Goal: Task Accomplishment & Management: Use online tool/utility

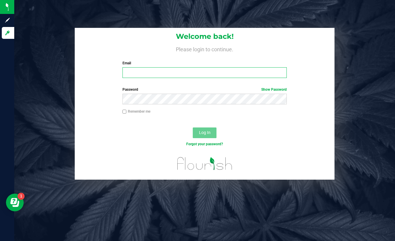
click at [197, 69] on input "Email" at bounding box center [205, 72] width 164 height 11
type input "[EMAIL_ADDRESS][DOMAIN_NAME]"
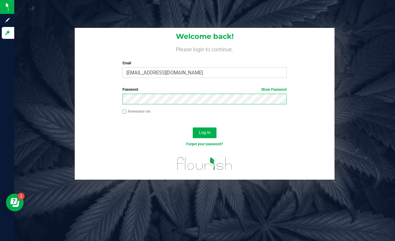
click at [193, 128] on button "Log In" at bounding box center [205, 133] width 24 height 11
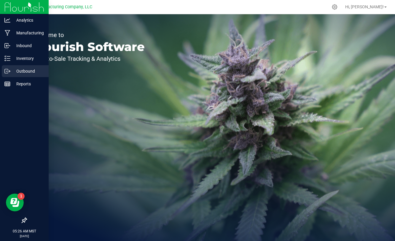
click at [20, 69] on p "Outbound" at bounding box center [28, 71] width 36 height 7
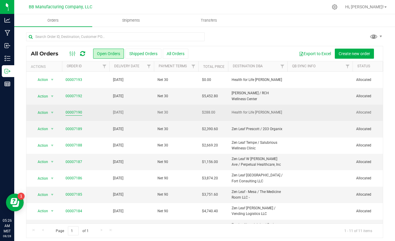
click at [75, 112] on link "00007190" at bounding box center [74, 113] width 17 height 6
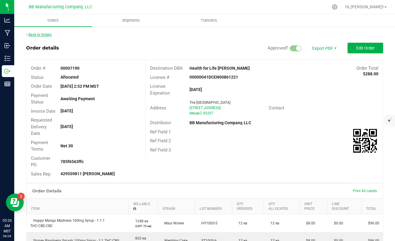
click at [46, 35] on link "Back to Orders" at bounding box center [39, 35] width 26 height 4
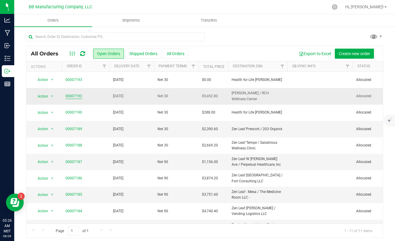
click at [71, 98] on link "00007192" at bounding box center [74, 97] width 17 height 6
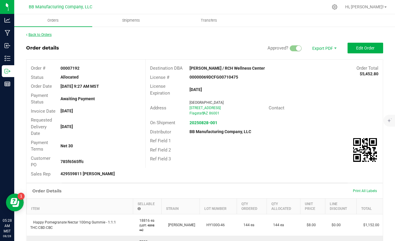
click at [39, 35] on link "Back to Orders" at bounding box center [39, 35] width 26 height 4
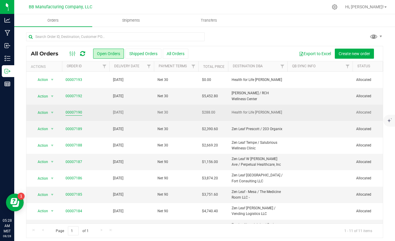
click at [77, 111] on link "00007190" at bounding box center [74, 113] width 17 height 6
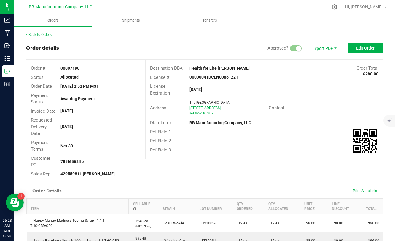
click at [45, 34] on link "Back to Orders" at bounding box center [39, 35] width 26 height 4
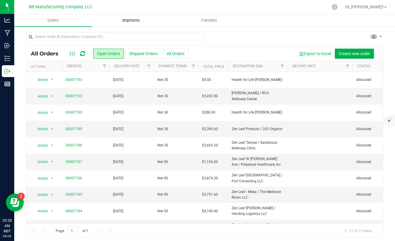
click at [137, 22] on span "Shipments" at bounding box center [131, 20] width 34 height 5
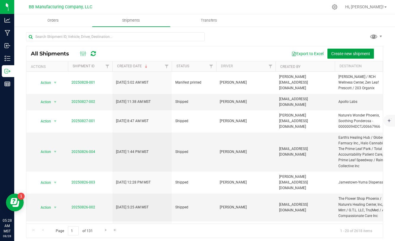
click at [336, 55] on span "Create new shipment" at bounding box center [351, 53] width 39 height 5
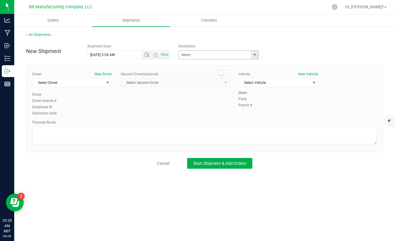
click at [254, 56] on span "select" at bounding box center [255, 55] width 5 height 5
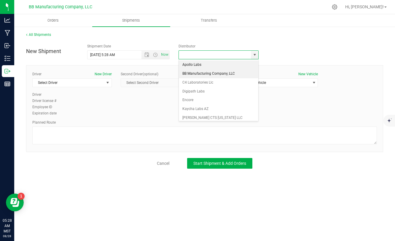
click at [203, 75] on li "BB Manufacturing Company, LLC" at bounding box center [219, 73] width 80 height 9
type input "BB Manufacturing Company, LLC"
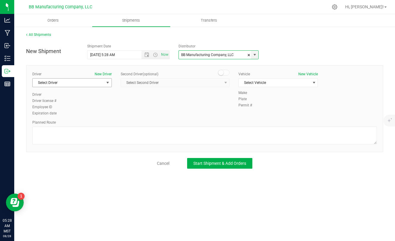
click at [106, 85] on span "select" at bounding box center [107, 82] width 5 height 5
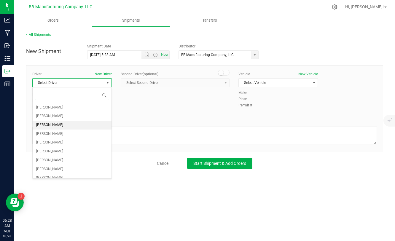
click at [62, 122] on li "[PERSON_NAME]" at bounding box center [72, 125] width 79 height 9
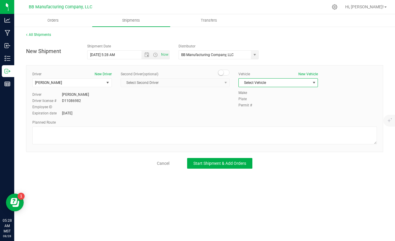
click at [312, 84] on span "select" at bounding box center [314, 82] width 5 height 5
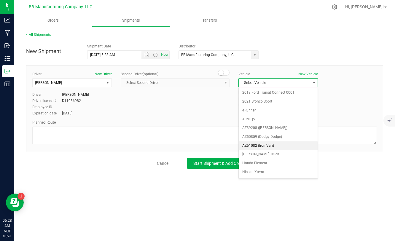
click at [259, 145] on li "AZ51082 (Iron Van)" at bounding box center [278, 146] width 79 height 9
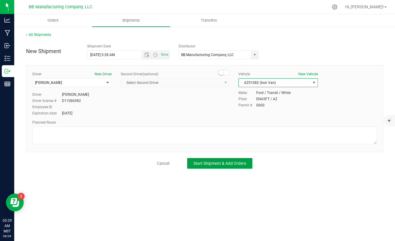
click at [216, 164] on span "Start Shipment & Add Orders" at bounding box center [220, 163] width 53 height 5
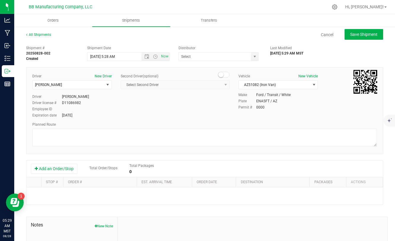
type input "BB Manufacturing Company, LLC"
click at [69, 168] on button "Add an Order/Stop" at bounding box center [54, 169] width 47 height 10
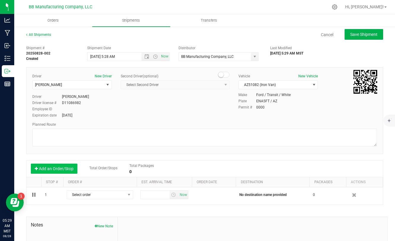
click at [69, 168] on button "Add an Order/Stop" at bounding box center [54, 169] width 47 height 10
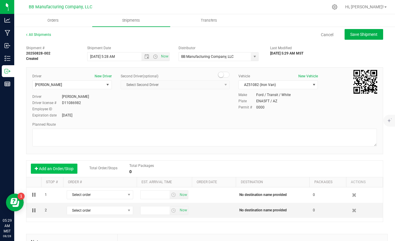
click at [69, 168] on button "Add an Order/Stop" at bounding box center [54, 169] width 47 height 10
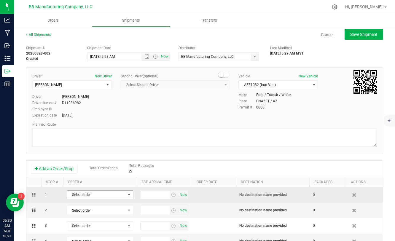
click at [109, 197] on span "Select order" at bounding box center [96, 195] width 58 height 8
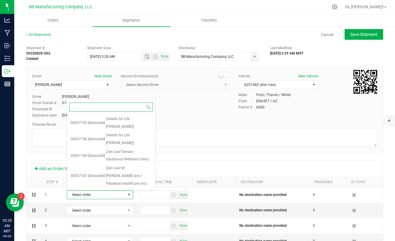
click at [119, 213] on span "(Zen Leaf - Mesa / The Medicine Room LLC -)" at bounding box center [129, 220] width 46 height 15
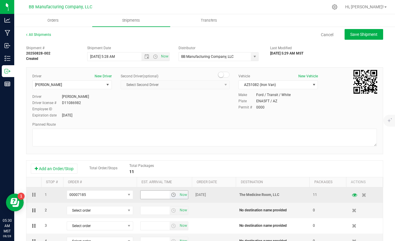
click at [172, 194] on span "select" at bounding box center [173, 195] width 5 height 5
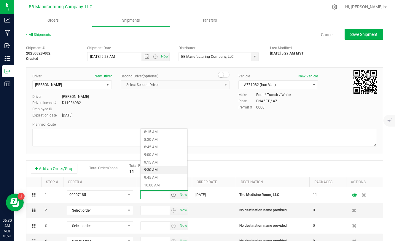
scroll to position [254, 0]
click at [158, 170] on li "9:30 AM" at bounding box center [164, 170] width 47 height 8
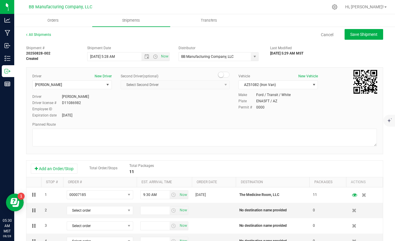
scroll to position [34, 0]
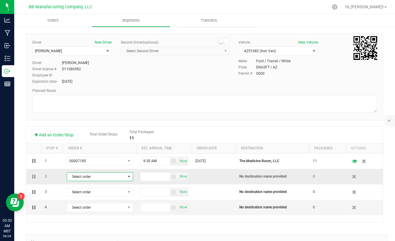
click at [99, 178] on span "Select order" at bounding box center [96, 177] width 58 height 8
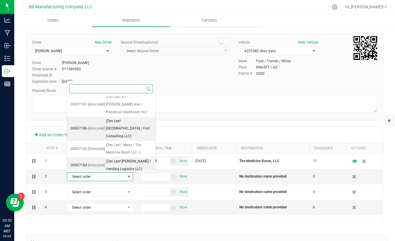
scroll to position [58, 0]
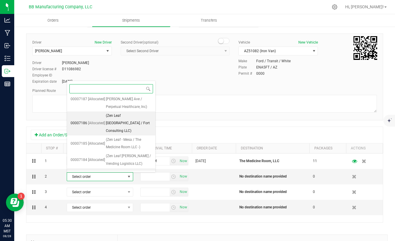
click at [103, 177] on span "[Allocated]" at bounding box center [96, 181] width 17 height 8
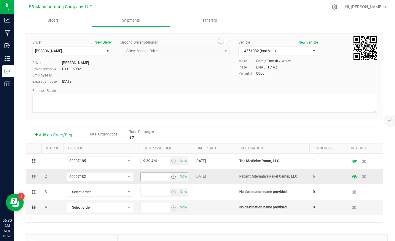
click at [173, 176] on span "select" at bounding box center [173, 177] width 5 height 5
click at [152, 131] on li "10:15 AM" at bounding box center [164, 132] width 47 height 8
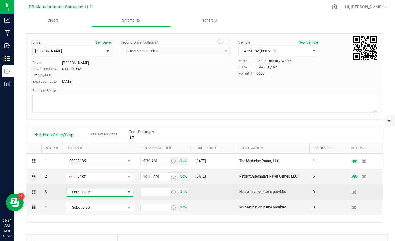
click at [108, 191] on span "Select order" at bounding box center [96, 192] width 58 height 8
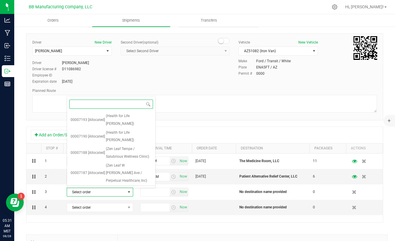
click at [101, 194] on span "[Allocated]" at bounding box center [96, 198] width 17 height 8
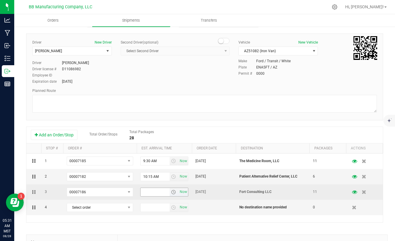
click at [172, 193] on span "select" at bounding box center [173, 192] width 5 height 5
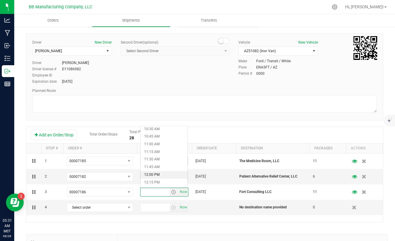
scroll to position [322, 0]
click at [154, 152] on li "11:15 AM" at bounding box center [164, 153] width 47 height 8
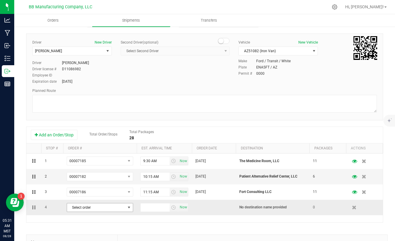
click at [119, 210] on span "Select order" at bounding box center [96, 208] width 58 height 8
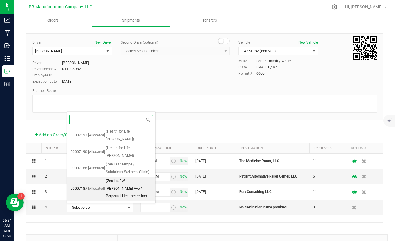
click at [108, 178] on span "(Zen Leaf W [PERSON_NAME] Ave / Perpetual Healthcare, Inc)" at bounding box center [129, 189] width 46 height 23
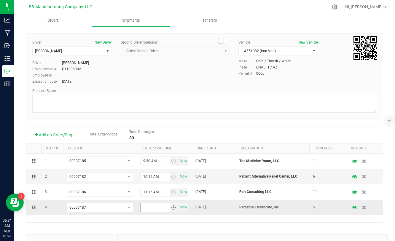
click at [173, 210] on span "select" at bounding box center [173, 207] width 5 height 5
click at [152, 177] on li "1:00 PM" at bounding box center [164, 176] width 47 height 8
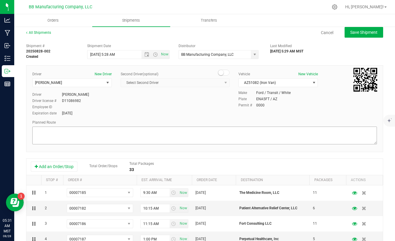
scroll to position [0, 0]
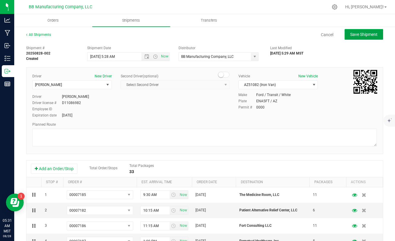
click at [371, 37] on button "Save Shipment" at bounding box center [364, 34] width 39 height 11
type input "[DATE] 12:28 PM"
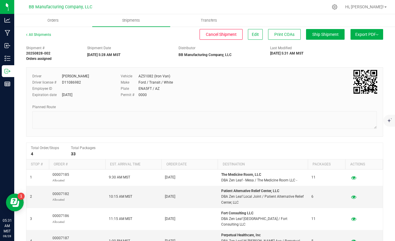
click at [375, 37] on button "Export PDF" at bounding box center [367, 34] width 33 height 11
click at [357, 49] on span "Manifest by Package ID" at bounding box center [359, 47] width 38 height 4
click at [61, 21] on span "Orders" at bounding box center [56, 20] width 27 height 5
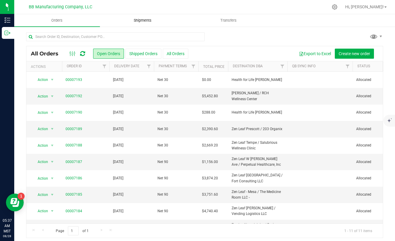
click at [142, 26] on uib-tab-heading "Shipments" at bounding box center [142, 21] width 85 height 12
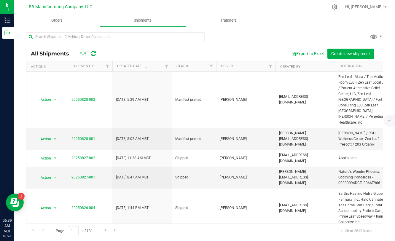
click at [371, 10] on div "Hi, [PERSON_NAME]!" at bounding box center [366, 7] width 46 height 10
click at [371, 7] on span "Hi, [PERSON_NAME]!" at bounding box center [365, 6] width 39 height 5
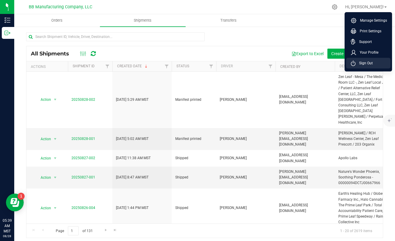
click at [365, 64] on span "Sign Out" at bounding box center [364, 63] width 17 height 6
